Goal: Transaction & Acquisition: Purchase product/service

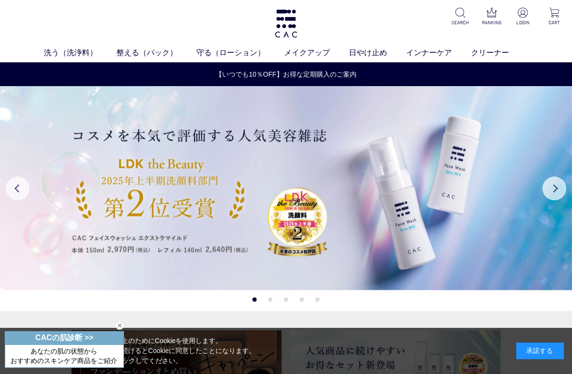
click at [224, 73] on link "ベース" at bounding box center [221, 71] width 20 height 8
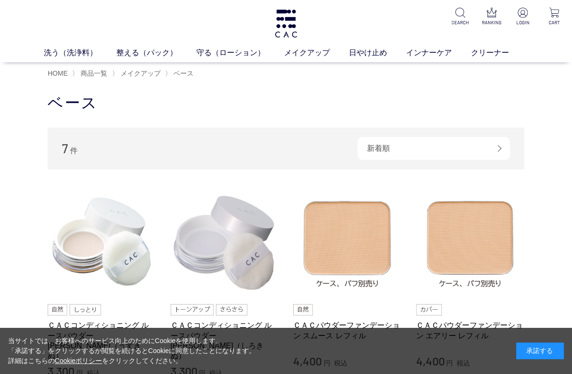
click at [139, 74] on span "メイクアップ" at bounding box center [141, 74] width 40 height 8
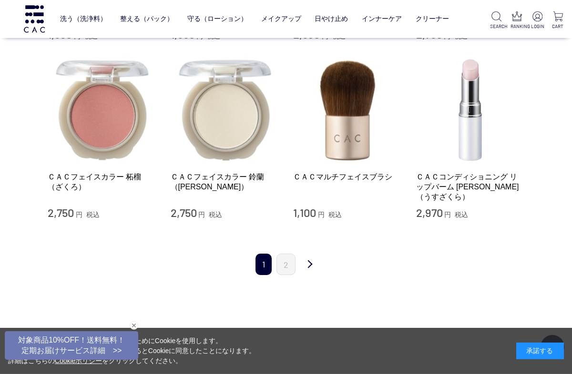
scroll to position [982, 0]
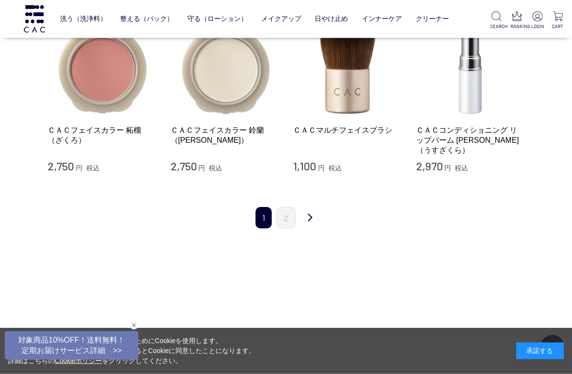
click at [283, 207] on link "2" at bounding box center [285, 217] width 19 height 21
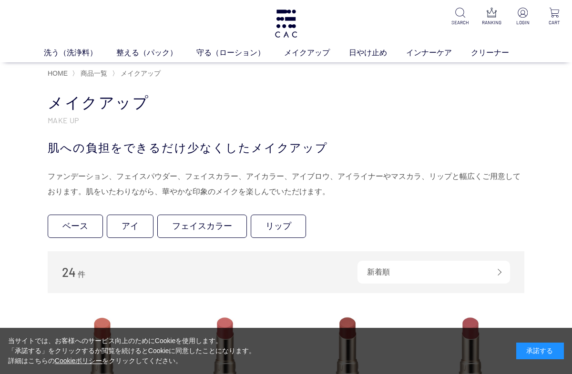
click at [62, 226] on link "ベース" at bounding box center [75, 226] width 55 height 23
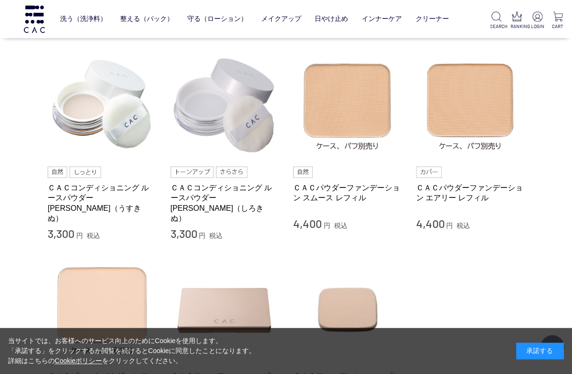
scroll to position [75, 0]
click at [338, 115] on img at bounding box center [347, 105] width 109 height 109
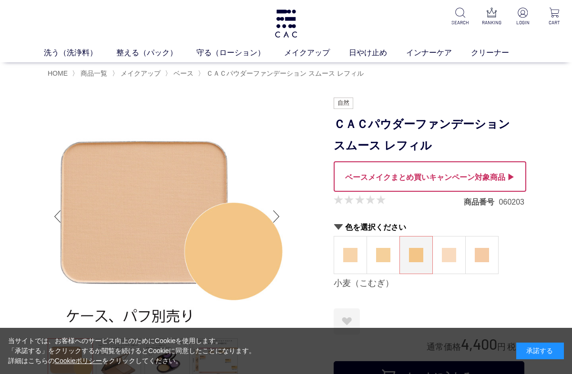
click at [446, 248] on img at bounding box center [449, 255] width 14 height 14
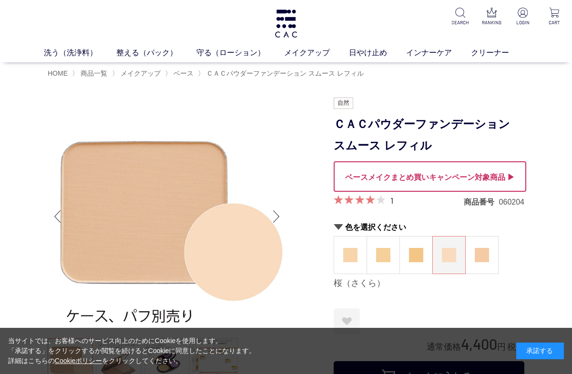
click at [485, 253] on img at bounding box center [482, 255] width 14 height 14
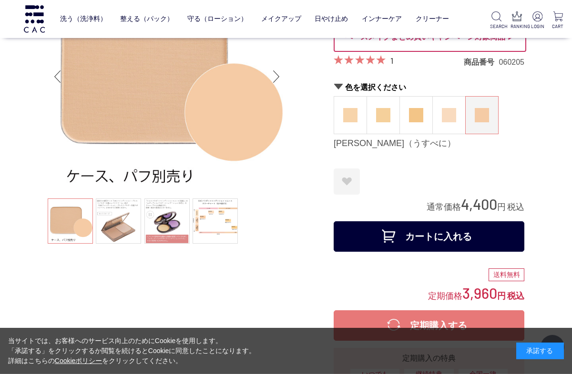
scroll to position [78, 0]
click at [92, 223] on ul at bounding box center [167, 222] width 238 height 48
click at [107, 236] on link at bounding box center [118, 220] width 45 height 45
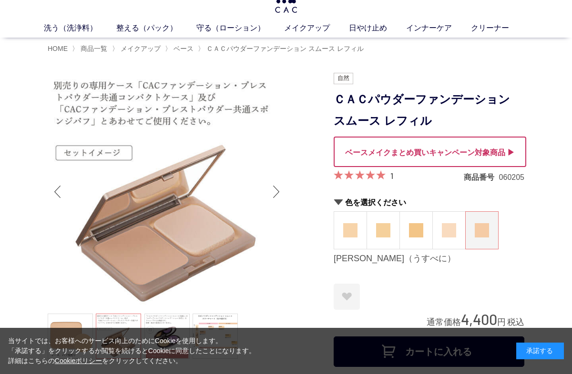
scroll to position [23, 0]
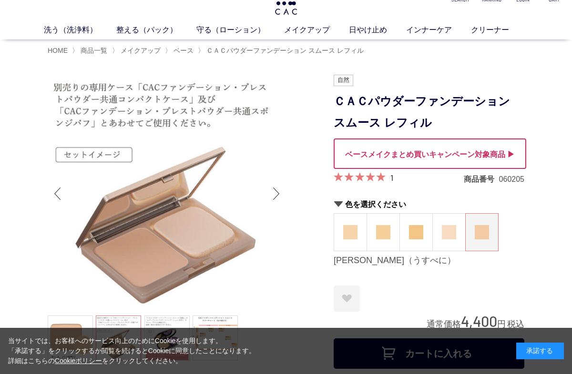
click at [215, 348] on link at bounding box center [214, 338] width 45 height 45
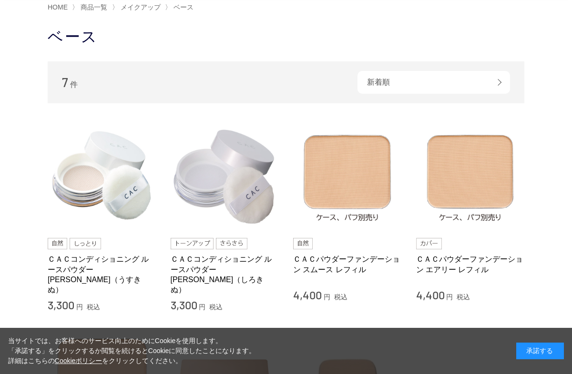
scroll to position [65, 0]
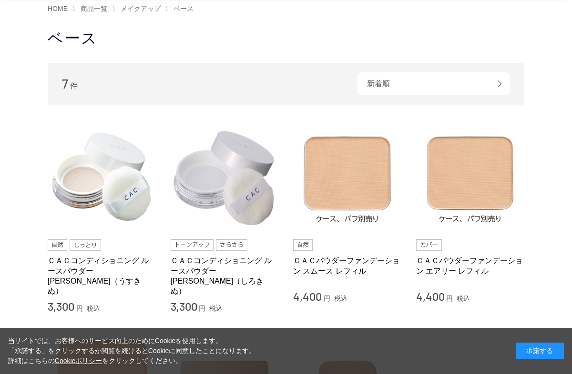
click at [78, 210] on img at bounding box center [102, 178] width 109 height 109
